Goal: Find contact information: Find contact information

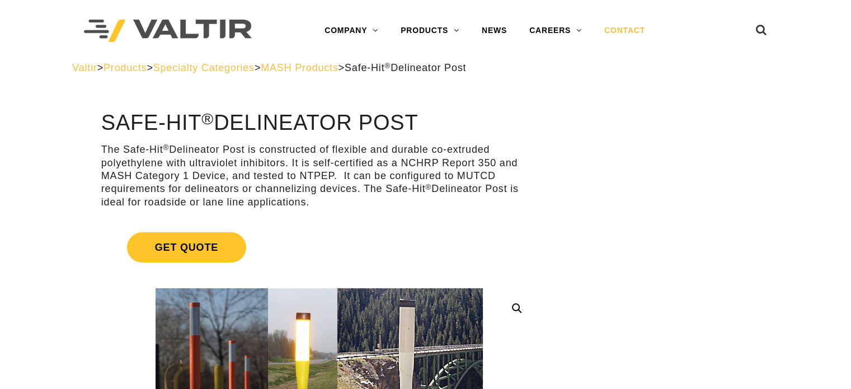
click at [610, 27] on link "CONTACT" at bounding box center [624, 31] width 63 height 22
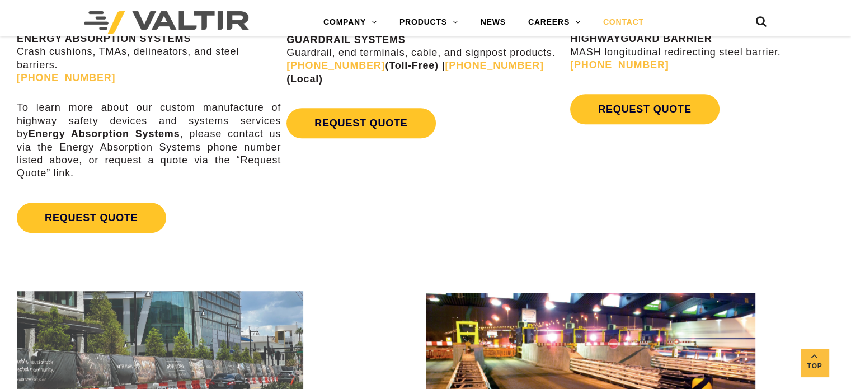
scroll to position [671, 0]
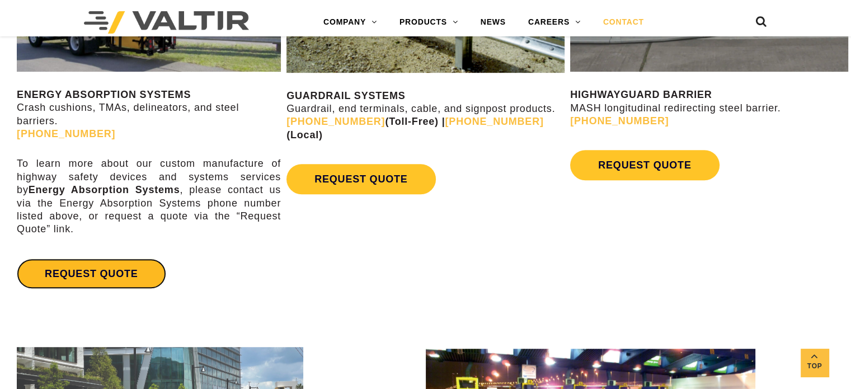
click at [127, 272] on link "REQUEST QUOTE" at bounding box center [91, 273] width 149 height 30
